Goal: Task Accomplishment & Management: Manage account settings

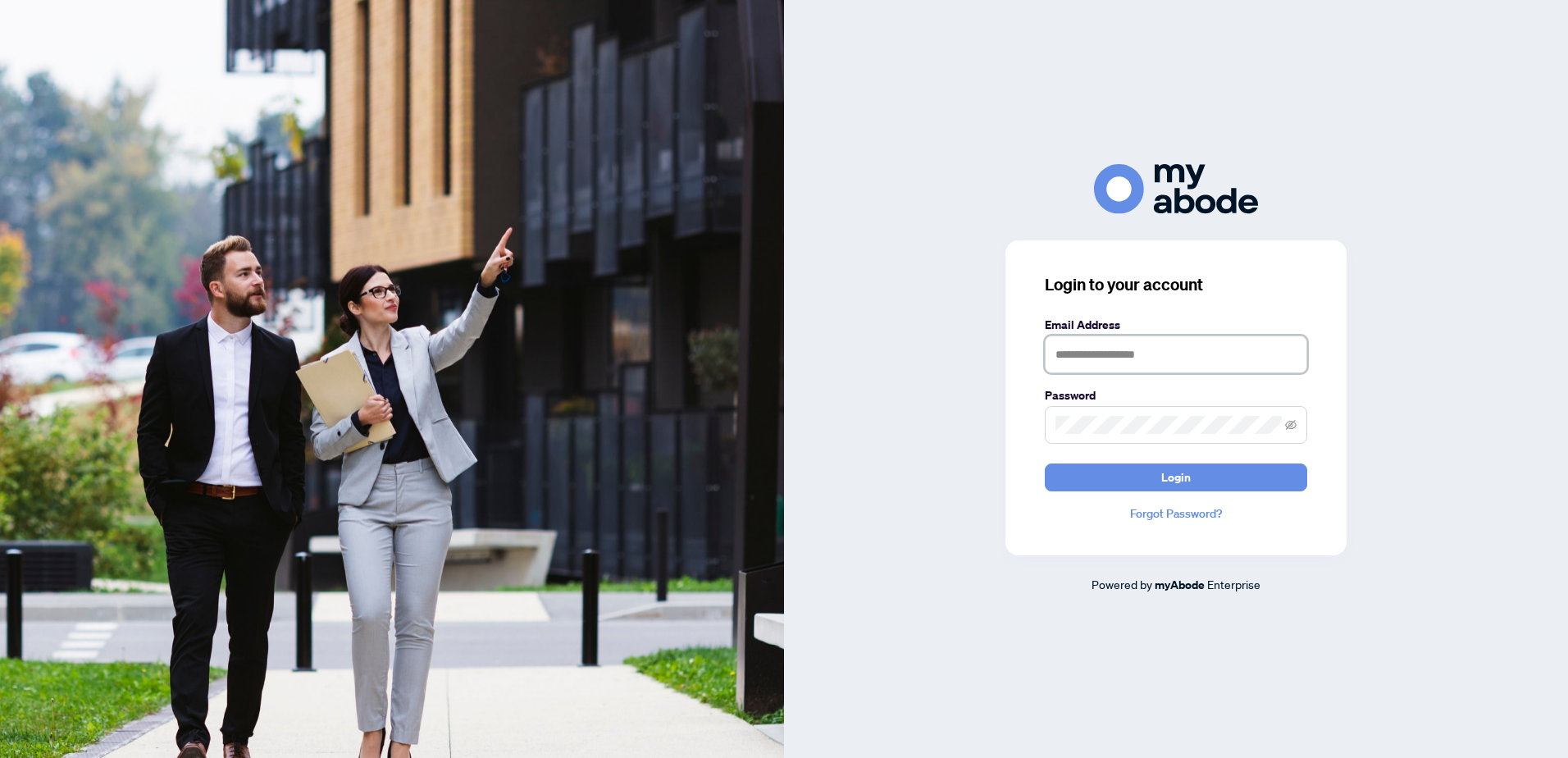
click at [1124, 351] on input "text" at bounding box center [1176, 355] width 262 height 38
type input "**********"
click at [1098, 477] on button "Login" at bounding box center [1176, 477] width 262 height 28
